Goal: Task Accomplishment & Management: Use online tool/utility

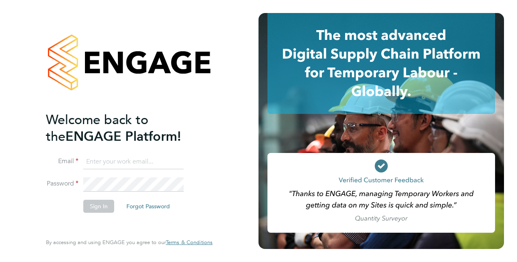
type input "[PERSON_NAME][EMAIL_ADDRESS][DOMAIN_NAME]"
click at [97, 208] on button "Sign In" at bounding box center [98, 206] width 31 height 13
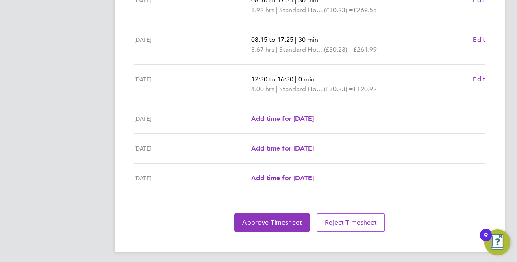
scroll to position [304, 0]
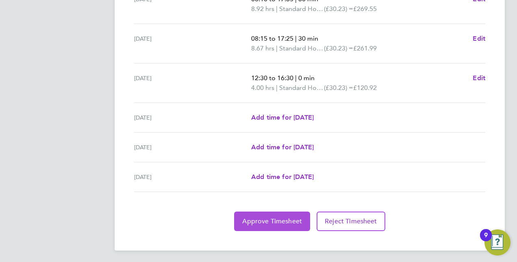
click at [280, 220] on span "Approve Timesheet" at bounding box center [272, 221] width 60 height 8
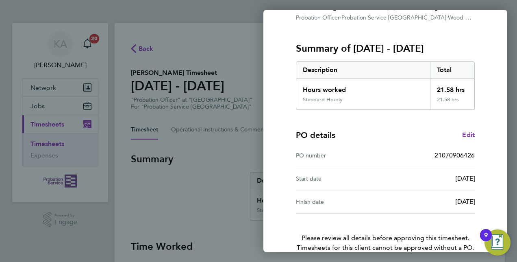
scroll to position [127, 0]
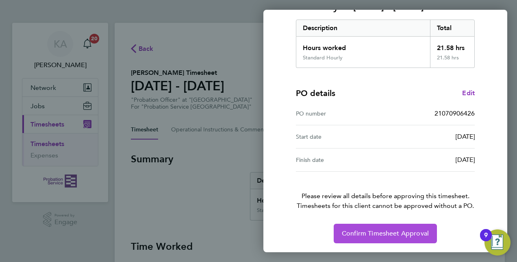
click at [401, 233] on span "Confirm Timesheet Approval" at bounding box center [385, 233] width 87 height 8
